Goal: Task Accomplishment & Management: Use online tool/utility

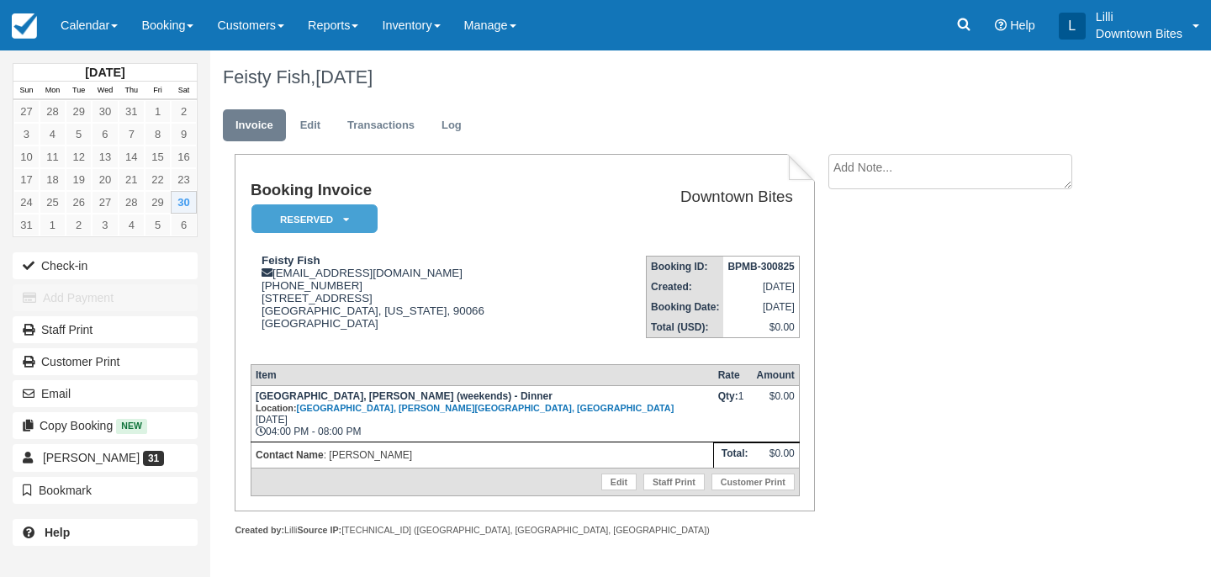
click at [92, 23] on link "Calendar" at bounding box center [89, 25] width 81 height 50
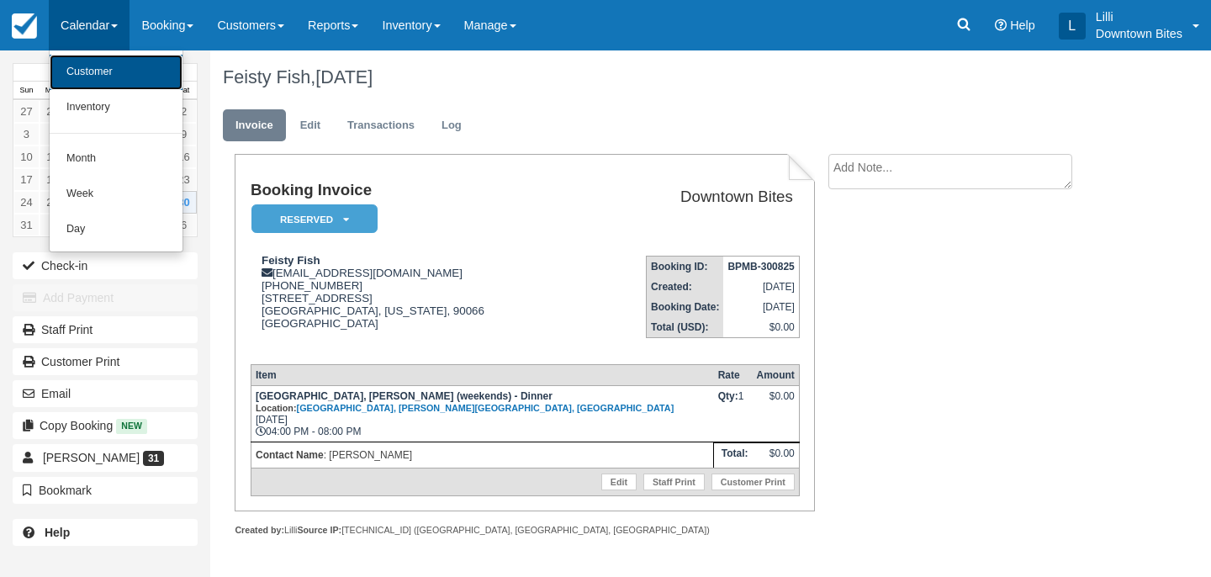
click at [98, 78] on link "Customer" at bounding box center [116, 72] width 133 height 35
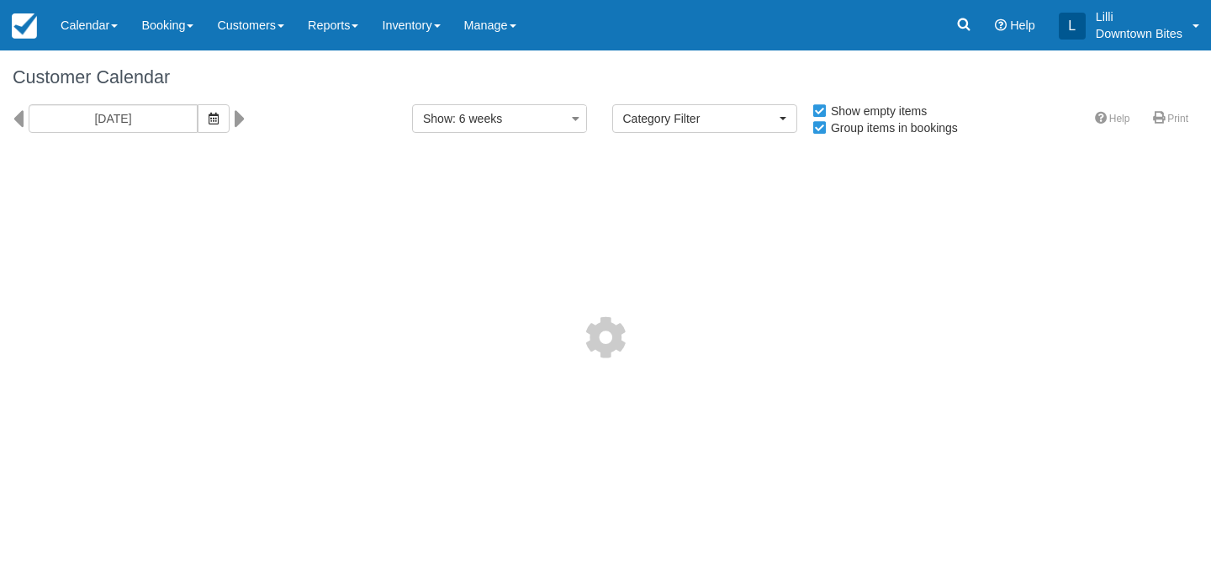
select select
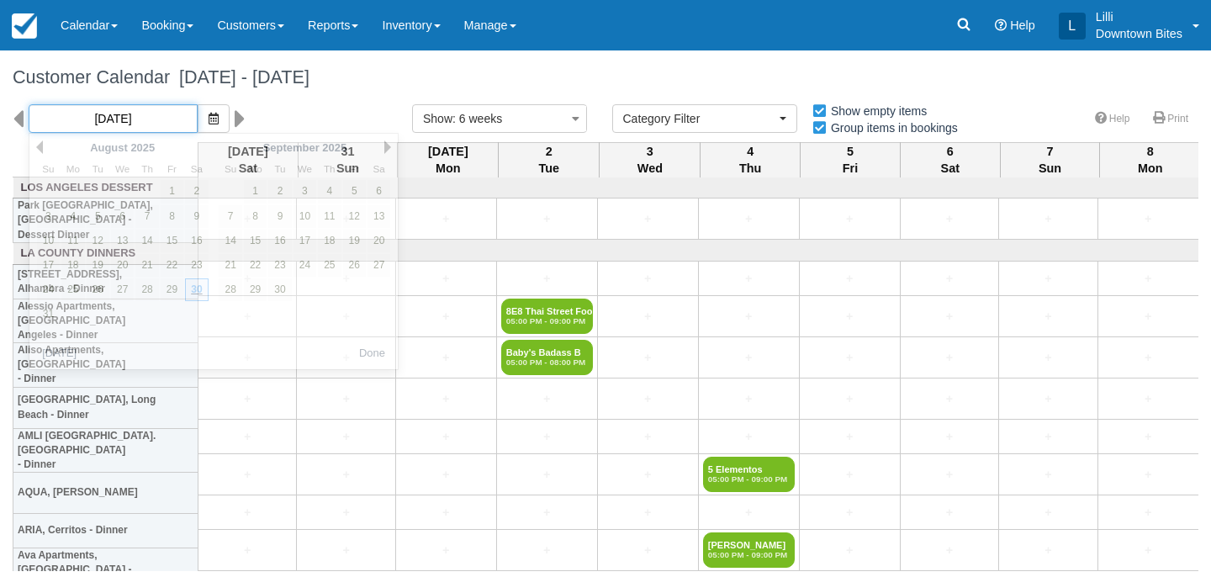
click at [131, 107] on input "[DATE]" at bounding box center [113, 118] width 169 height 29
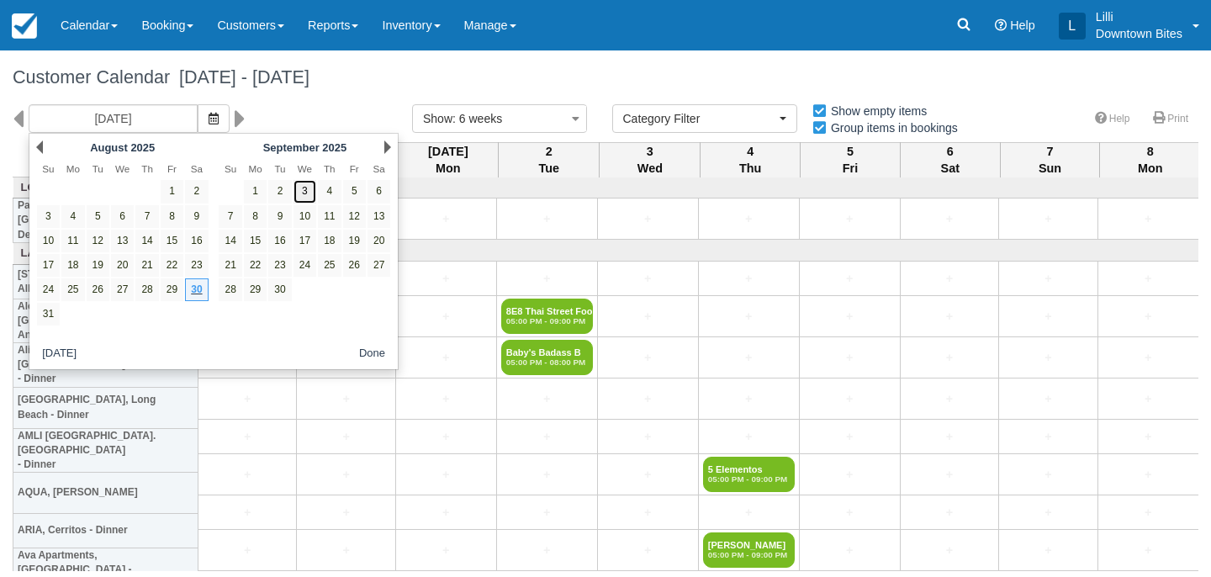
click at [313, 192] on link "3" at bounding box center [304, 191] width 23 height 23
type input "[DATE]"
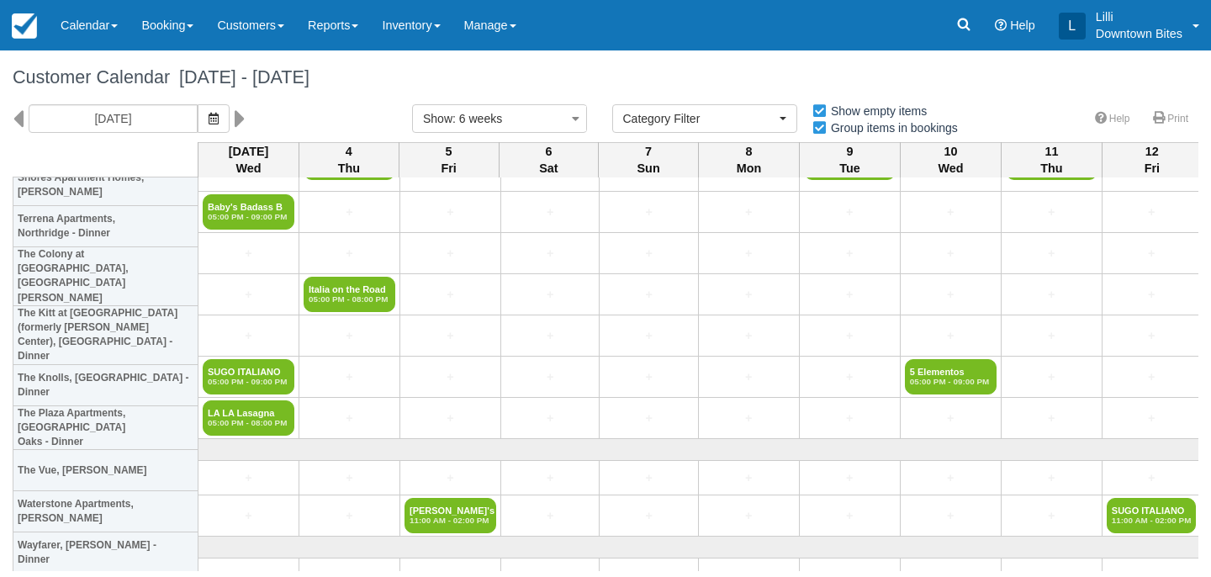
scroll to position [2221, 0]
